Goal: Check status

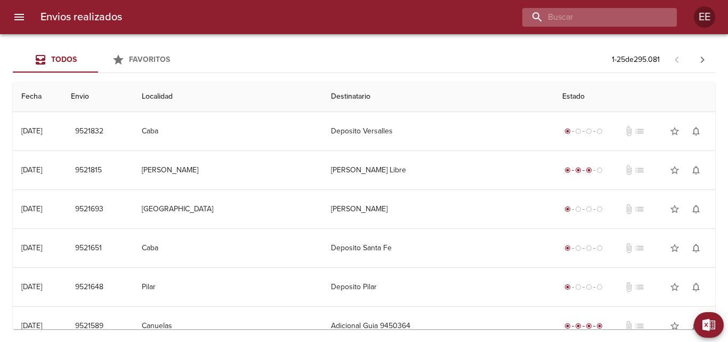
click at [601, 13] on input "buscar" at bounding box center [590, 17] width 136 height 19
paste input "[PERSON_NAME] [PERSON_NAME]"
type input "[PERSON_NAME] [PERSON_NAME]"
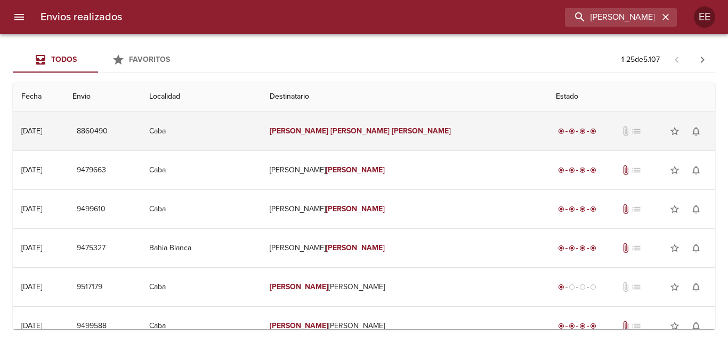
click at [439, 134] on td "[PERSON_NAME] [PERSON_NAME]" at bounding box center [404, 131] width 286 height 38
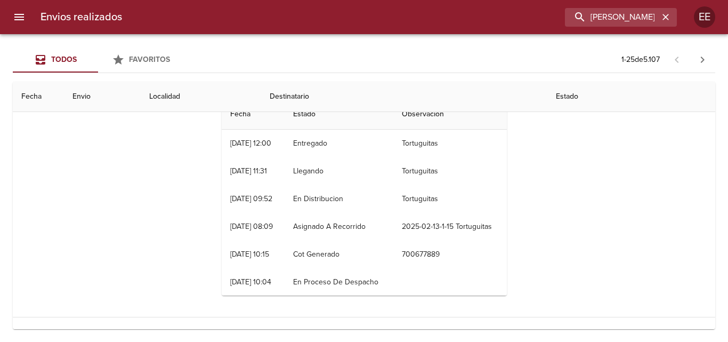
scroll to position [53, 0]
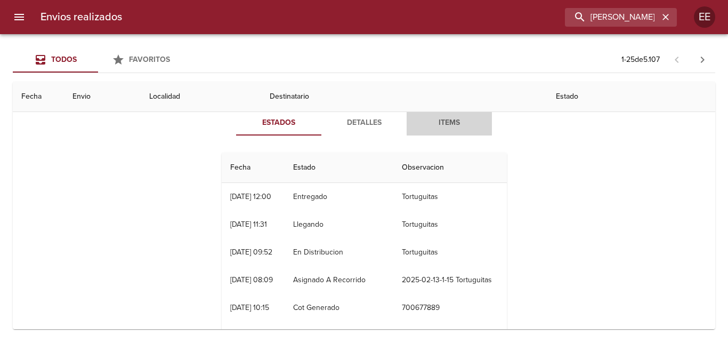
click at [433, 125] on span "Items" at bounding box center [449, 122] width 73 height 13
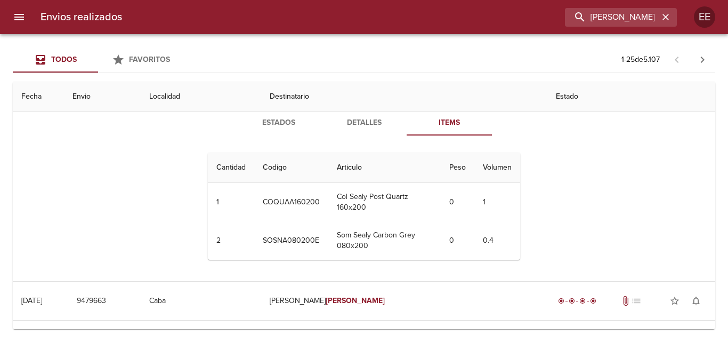
click at [548, 95] on th "Estado" at bounding box center [632, 97] width 168 height 30
click at [548, 101] on th "Estado" at bounding box center [632, 97] width 168 height 30
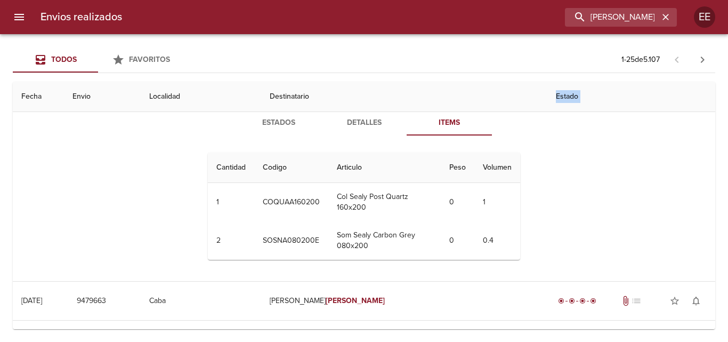
click at [548, 101] on th "Estado" at bounding box center [632, 97] width 168 height 30
click at [548, 94] on th "Estado" at bounding box center [632, 97] width 168 height 30
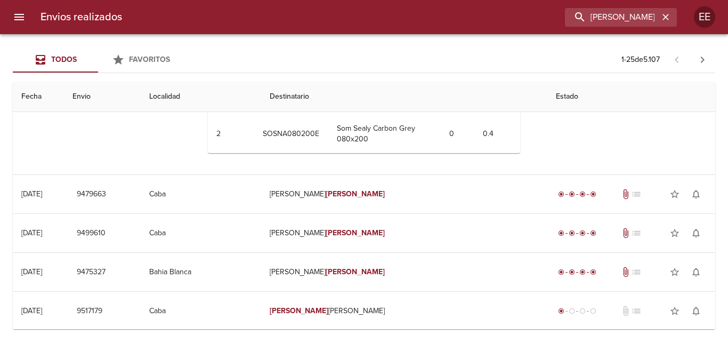
scroll to position [0, 0]
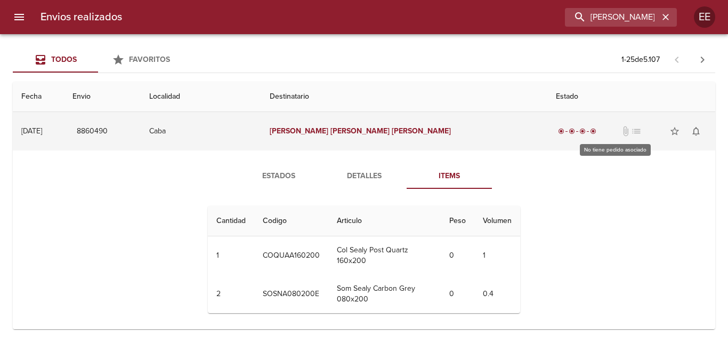
click at [631, 132] on span "list" at bounding box center [636, 131] width 11 height 11
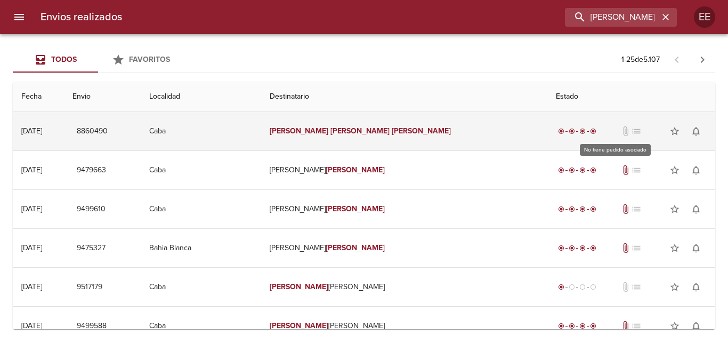
click at [631, 133] on span "list" at bounding box center [636, 131] width 11 height 11
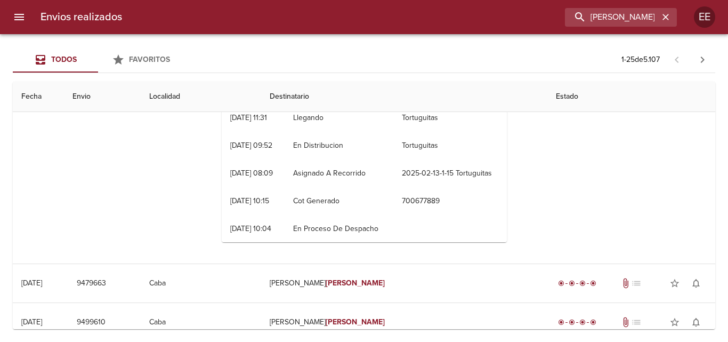
scroll to position [53, 0]
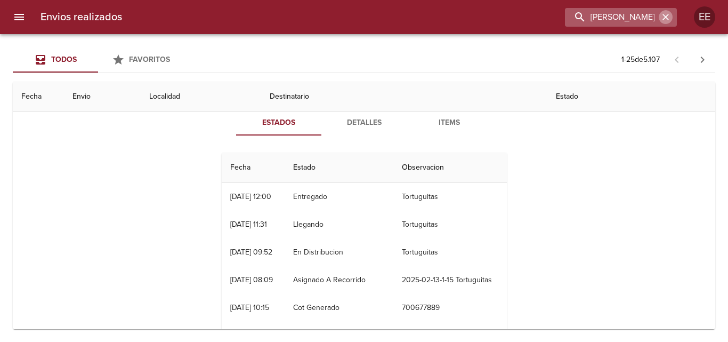
click at [668, 15] on icon "button" at bounding box center [666, 17] width 6 height 6
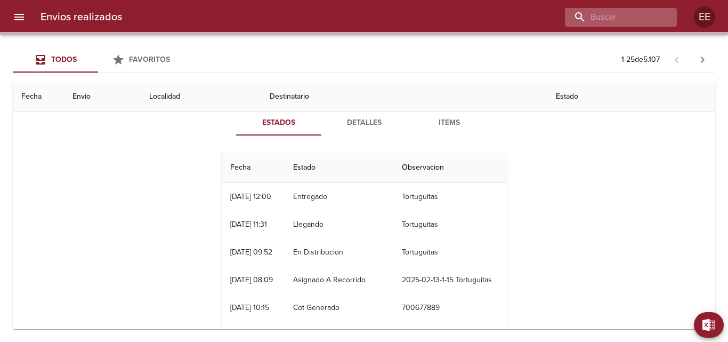
click at [611, 7] on div "Envios realizados EE" at bounding box center [364, 17] width 728 height 34
click at [614, 15] on input "buscar" at bounding box center [590, 17] width 136 height 19
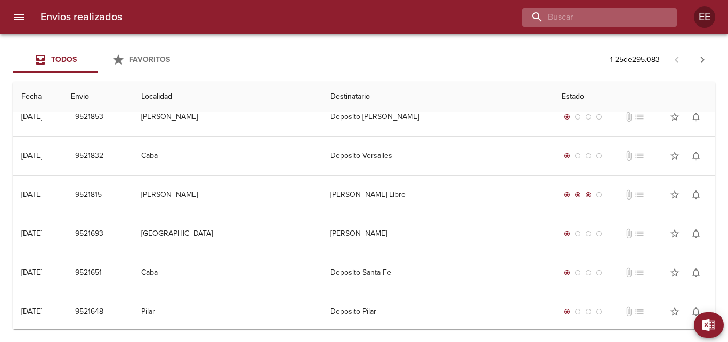
scroll to position [0, 0]
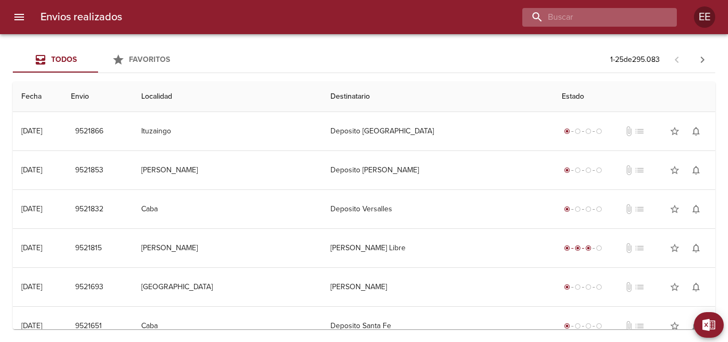
paste input "[PERSON_NAME]"
type input "[PERSON_NAME]"
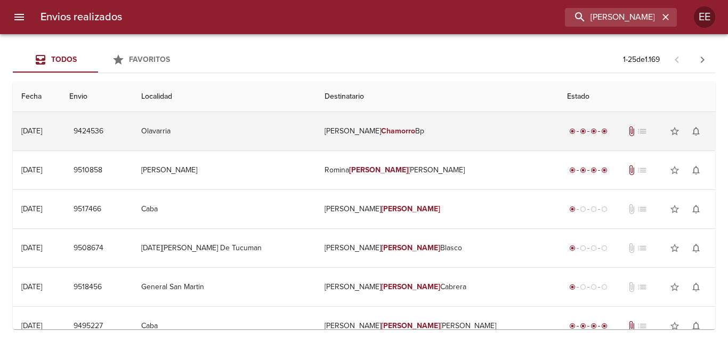
click at [439, 127] on td "[PERSON_NAME] Bp" at bounding box center [437, 131] width 243 height 38
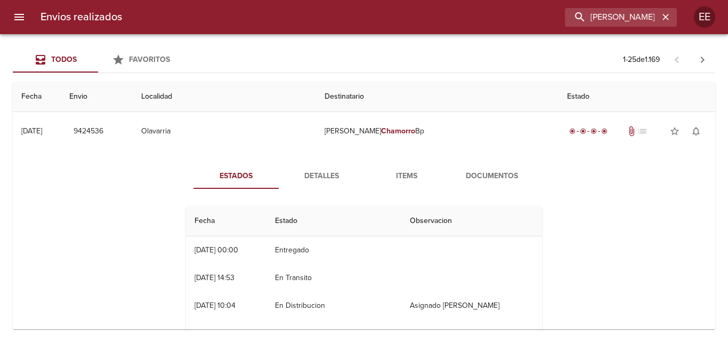
scroll to position [53, 0]
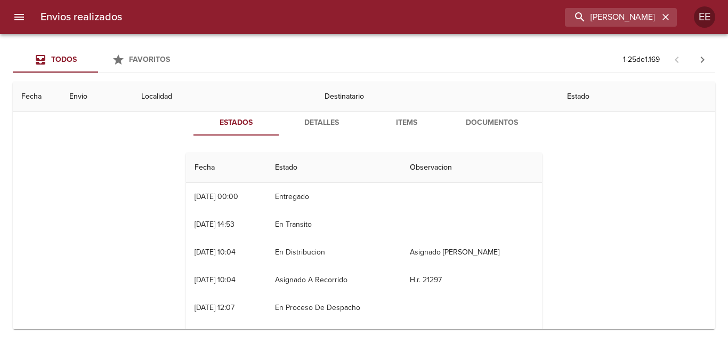
click at [476, 125] on span "Documentos" at bounding box center [492, 122] width 73 height 13
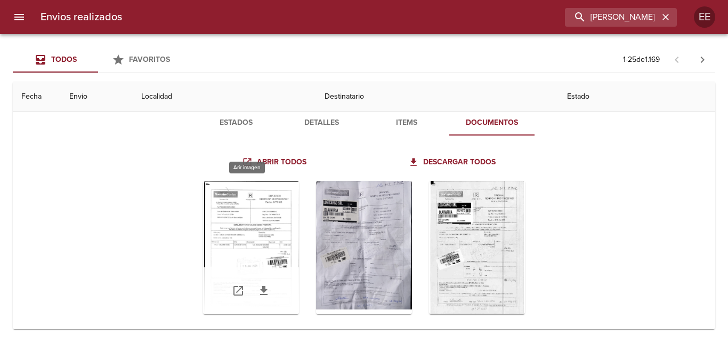
click at [268, 244] on div "Tabla de envíos del cliente" at bounding box center [251, 247] width 96 height 133
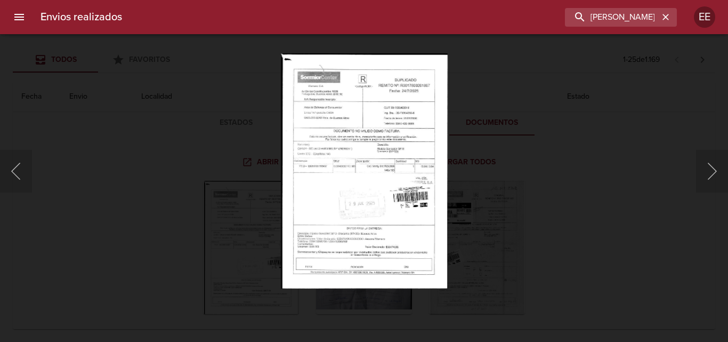
click at [416, 181] on img "Lightbox" at bounding box center [364, 170] width 167 height 235
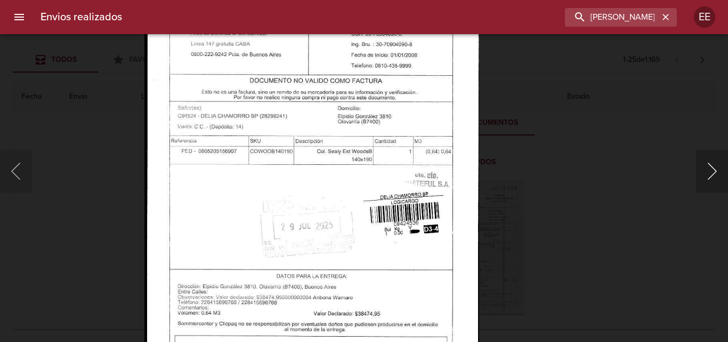
click at [707, 179] on button "Siguiente" at bounding box center [712, 171] width 32 height 43
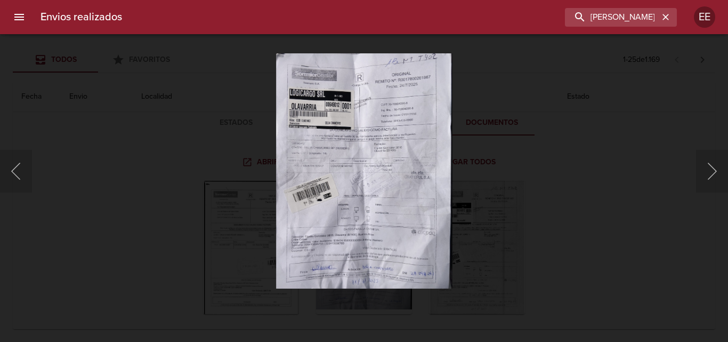
click at [299, 109] on img "Lightbox" at bounding box center [364, 170] width 176 height 235
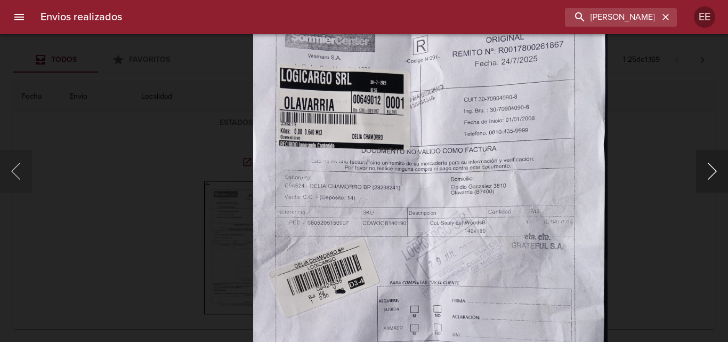
click at [704, 172] on button "Siguiente" at bounding box center [712, 171] width 32 height 43
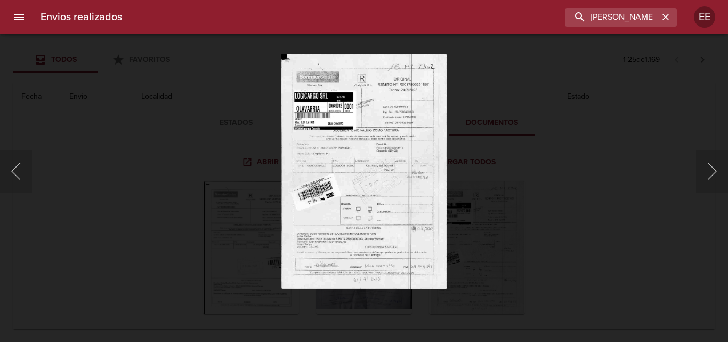
click at [369, 158] on img "Lightbox" at bounding box center [363, 170] width 165 height 235
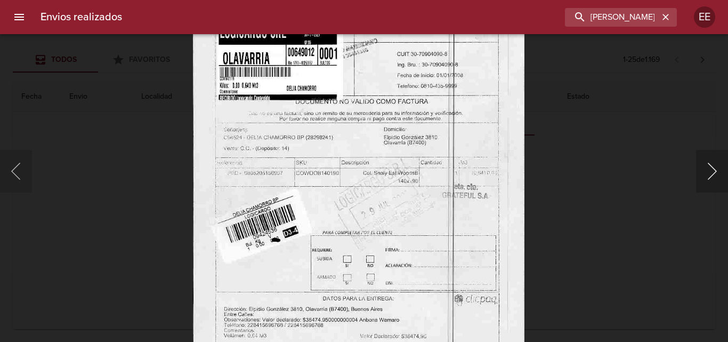
click at [710, 173] on button "Siguiente" at bounding box center [712, 171] width 32 height 43
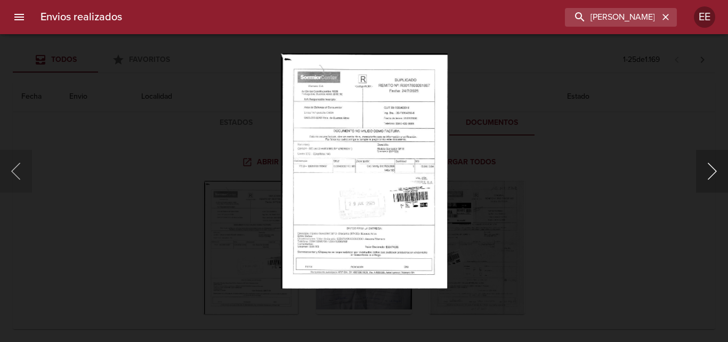
click at [709, 173] on button "Siguiente" at bounding box center [712, 171] width 32 height 43
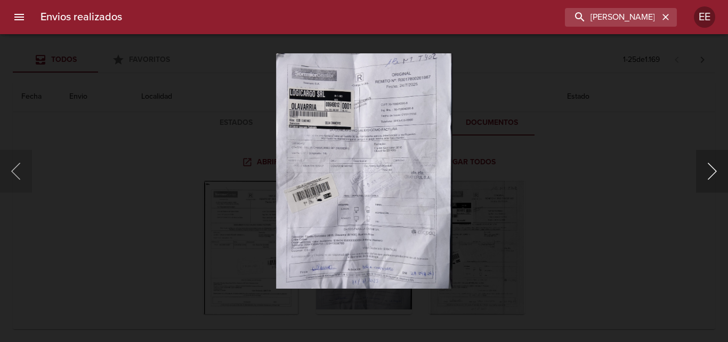
click at [709, 173] on button "Siguiente" at bounding box center [712, 171] width 32 height 43
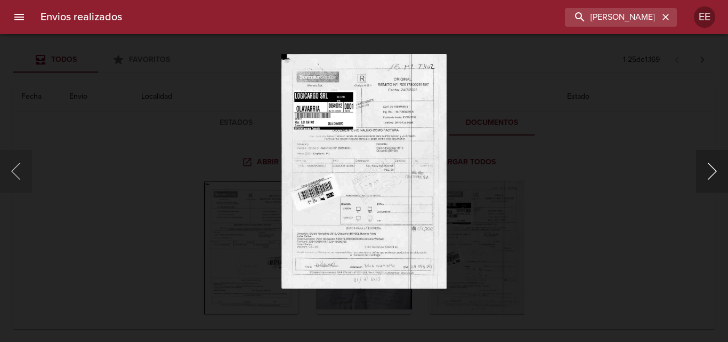
click at [709, 173] on button "Siguiente" at bounding box center [712, 171] width 32 height 43
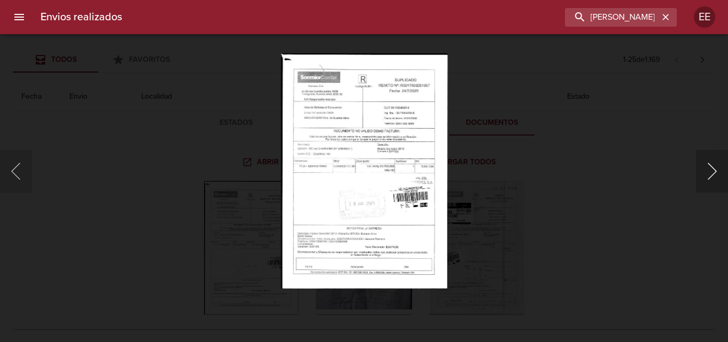
click at [709, 173] on button "Siguiente" at bounding box center [712, 171] width 32 height 43
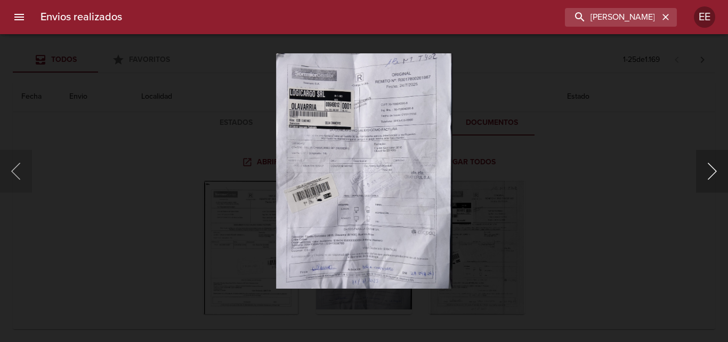
click at [709, 173] on button "Siguiente" at bounding box center [712, 171] width 32 height 43
drag, startPoint x: 709, startPoint y: 173, endPoint x: 512, endPoint y: 120, distance: 204.2
click at [707, 173] on button "Siguiente" at bounding box center [712, 171] width 32 height 43
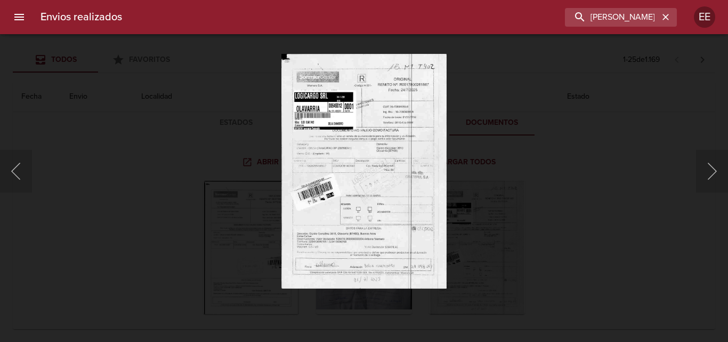
click at [193, 72] on div "Lightbox" at bounding box center [364, 171] width 728 height 342
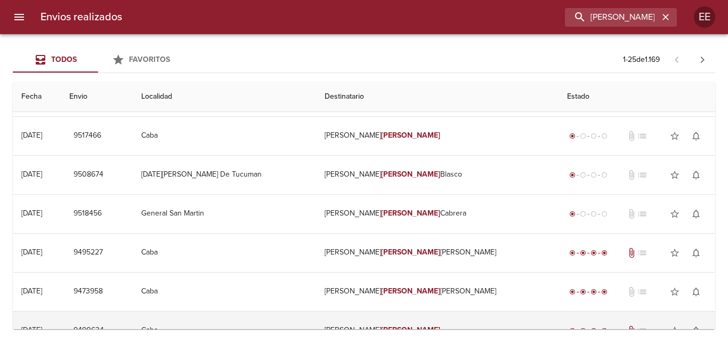
scroll to position [533, 0]
